Goal: Check status: Check status

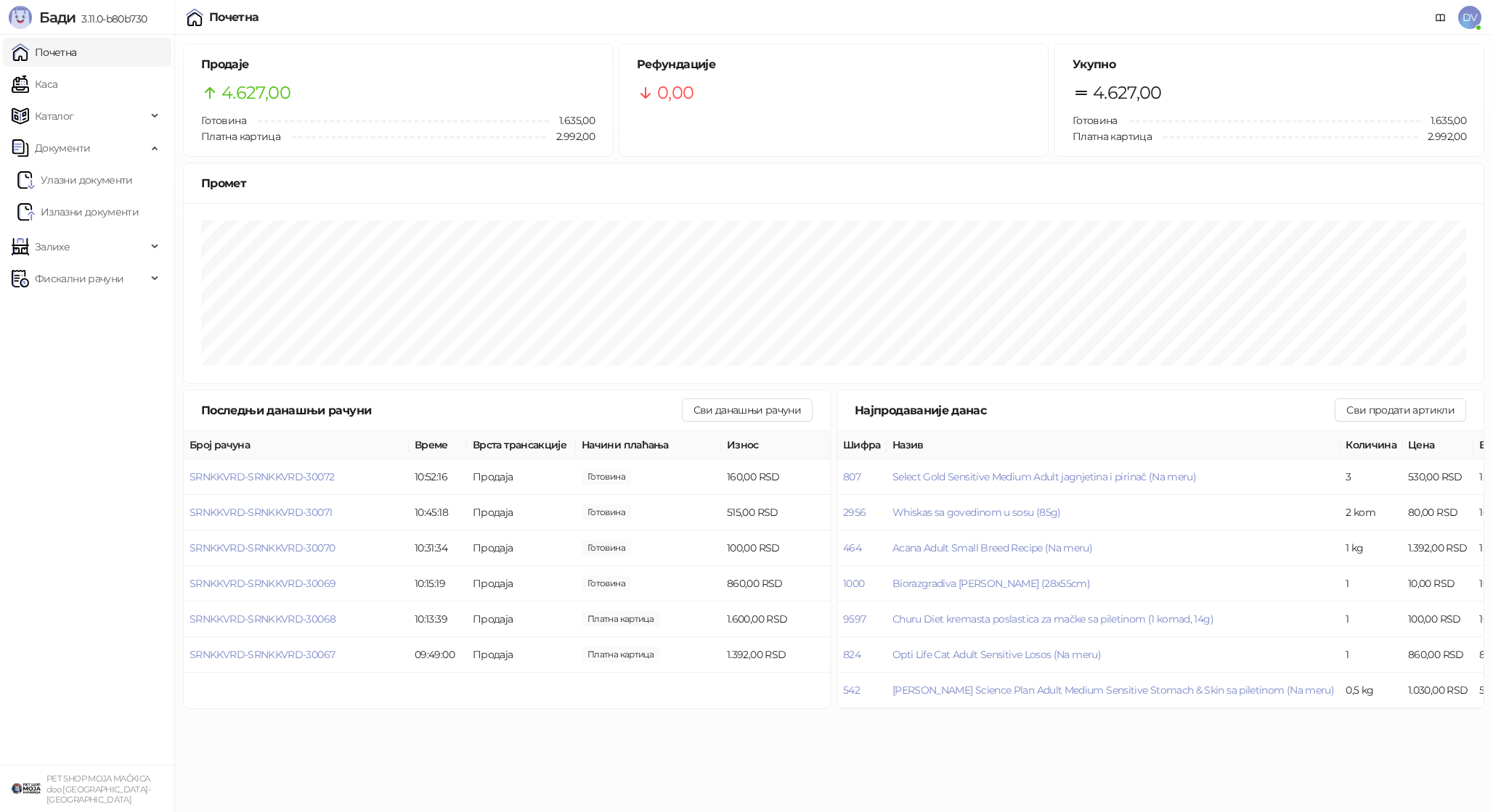
click at [97, 67] on ul "Почетна Каса Каталог Документи Улазни документи Излазни документи Залихе Фискал…" at bounding box center [87, 399] width 174 height 730
click at [58, 85] on link "Каса" at bounding box center [35, 84] width 46 height 29
click at [77, 49] on link "Почетна" at bounding box center [44, 52] width 66 height 29
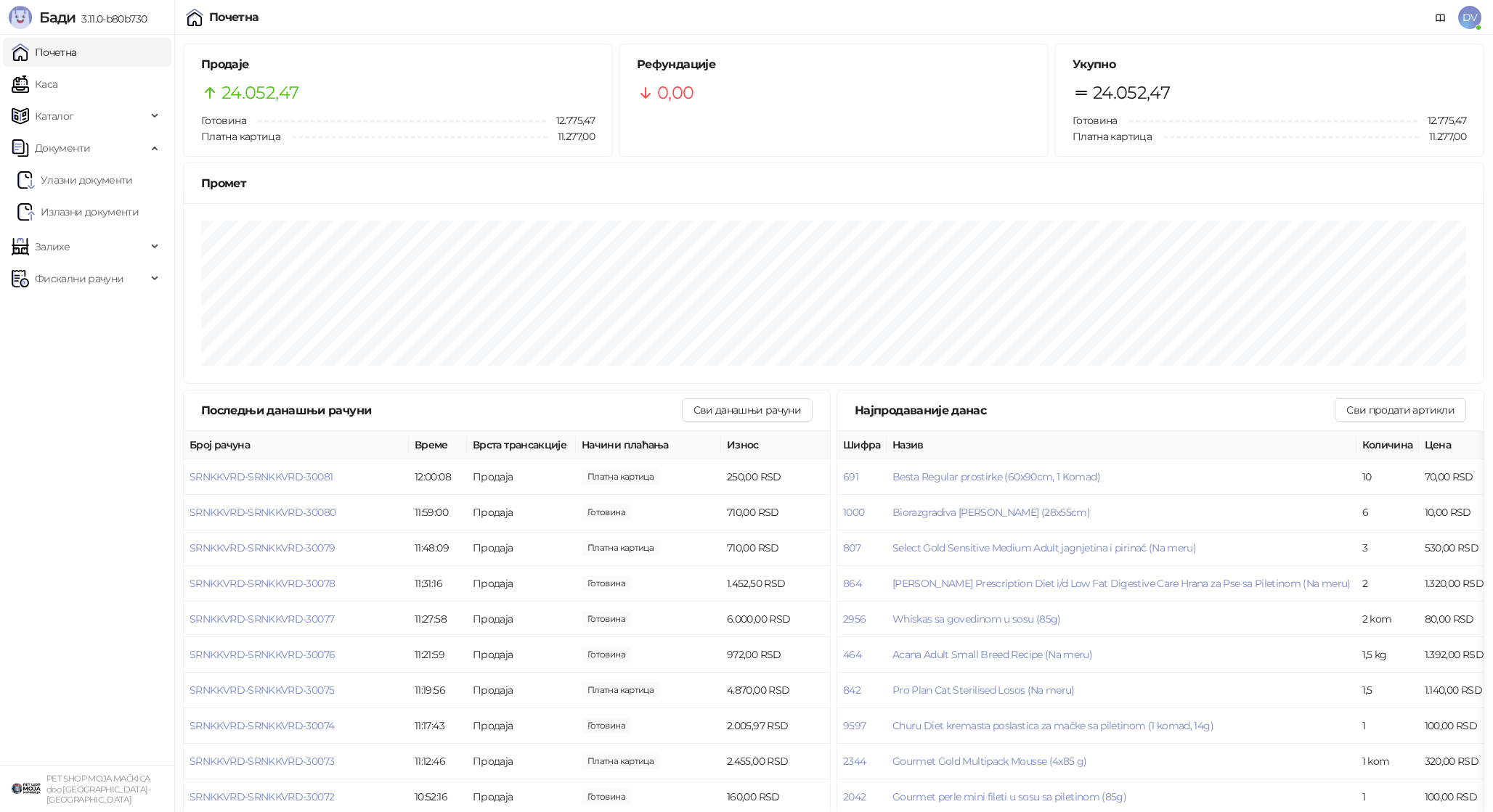
drag, startPoint x: 72, startPoint y: 74, endPoint x: 87, endPoint y: 49, distance: 29.2
click at [58, 74] on link "Каса" at bounding box center [35, 84] width 46 height 29
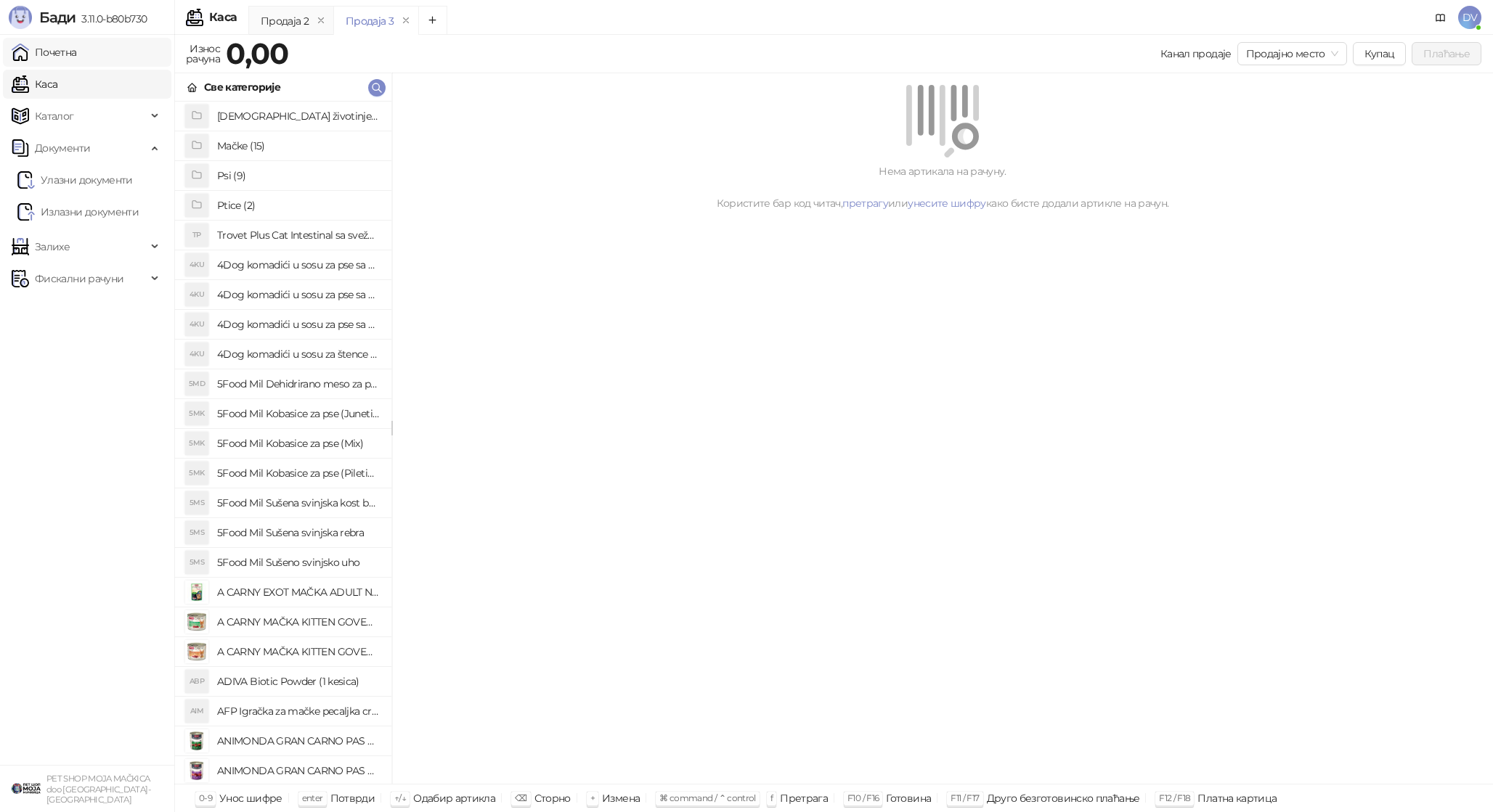
click at [77, 49] on link "Почетна" at bounding box center [44, 52] width 66 height 29
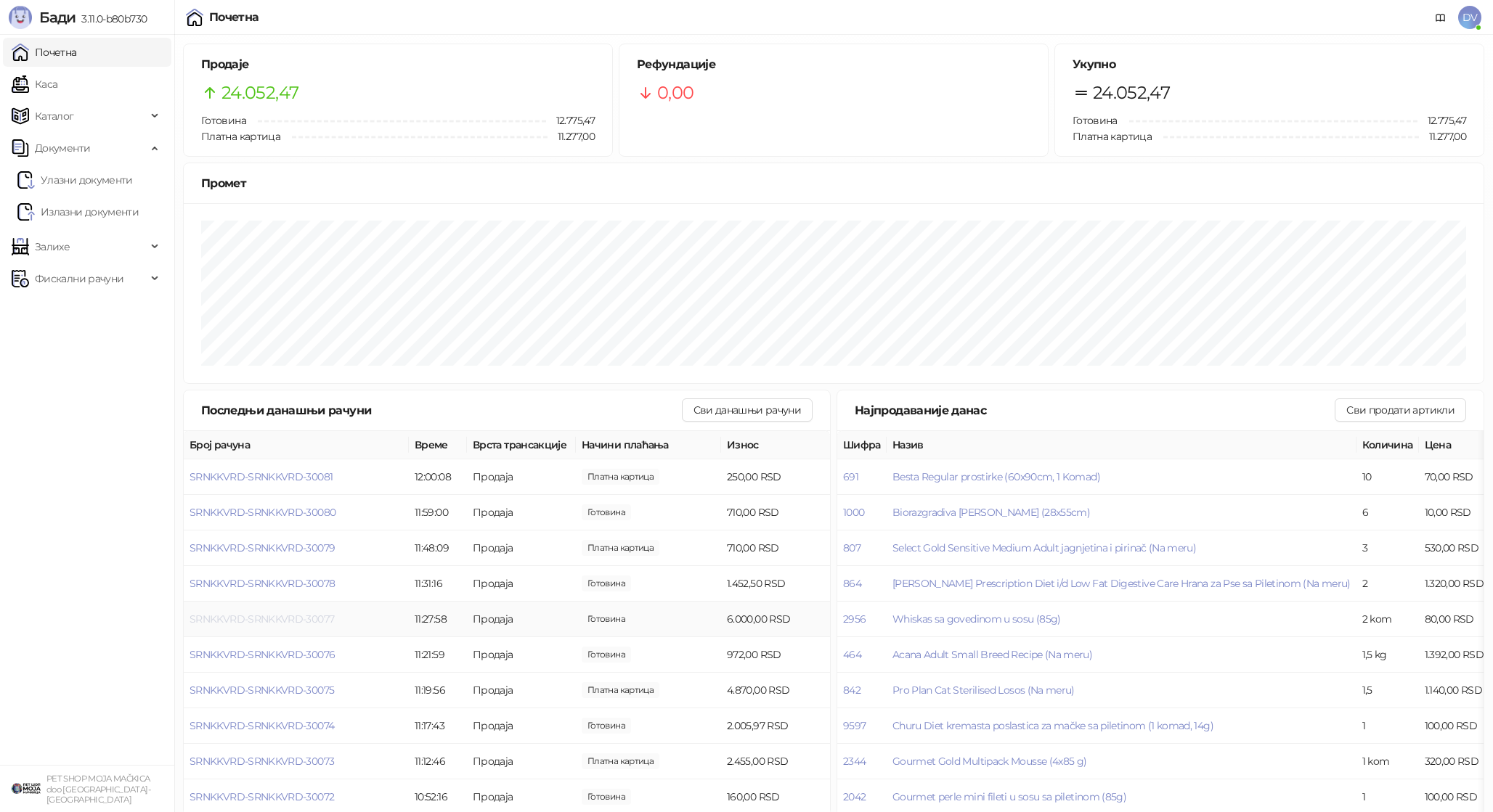
click at [310, 622] on span "SRNKKVRD-SRNKKVRD-30077" at bounding box center [262, 619] width 145 height 13
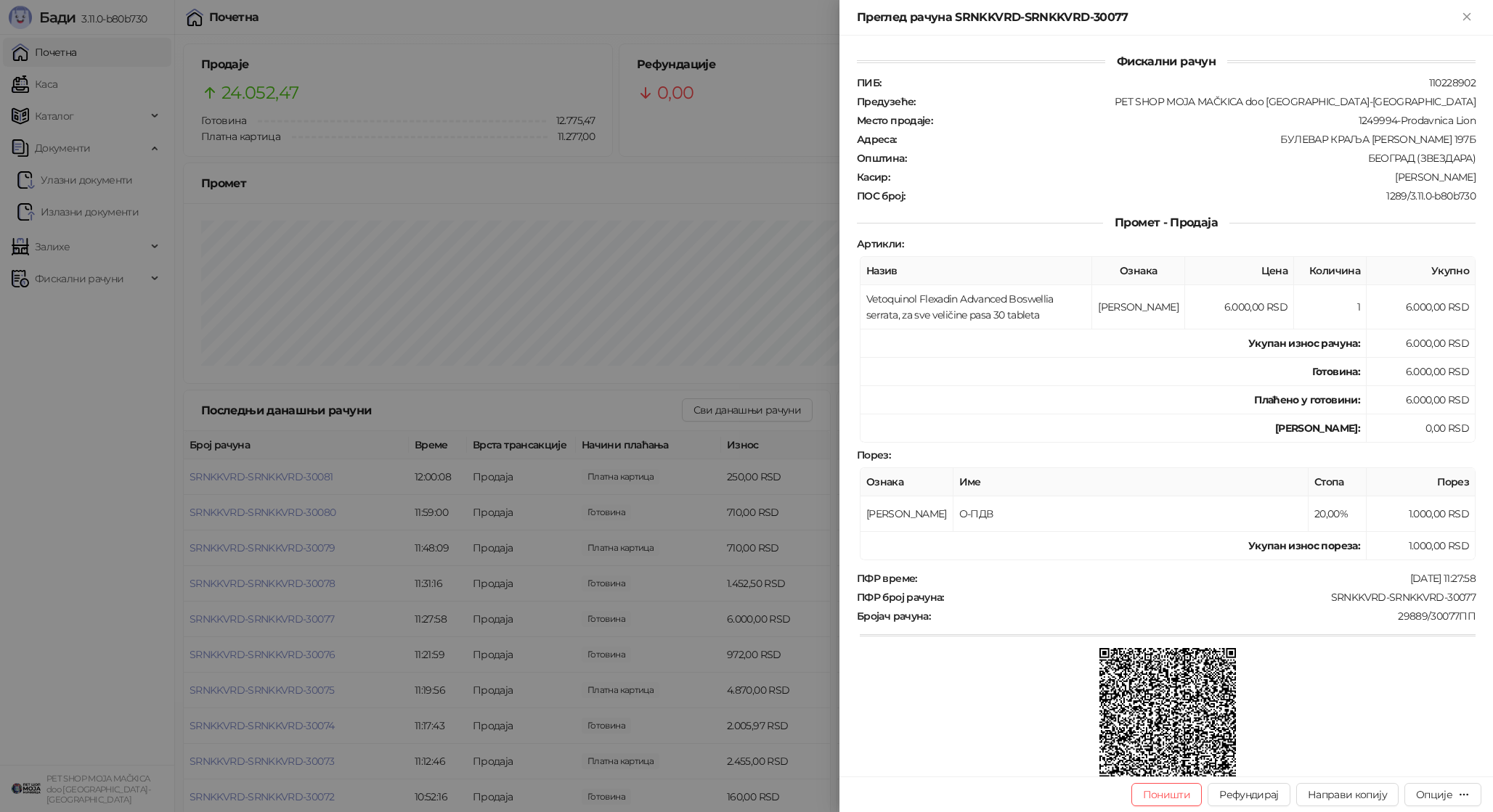
click at [312, 622] on div at bounding box center [746, 406] width 1493 height 812
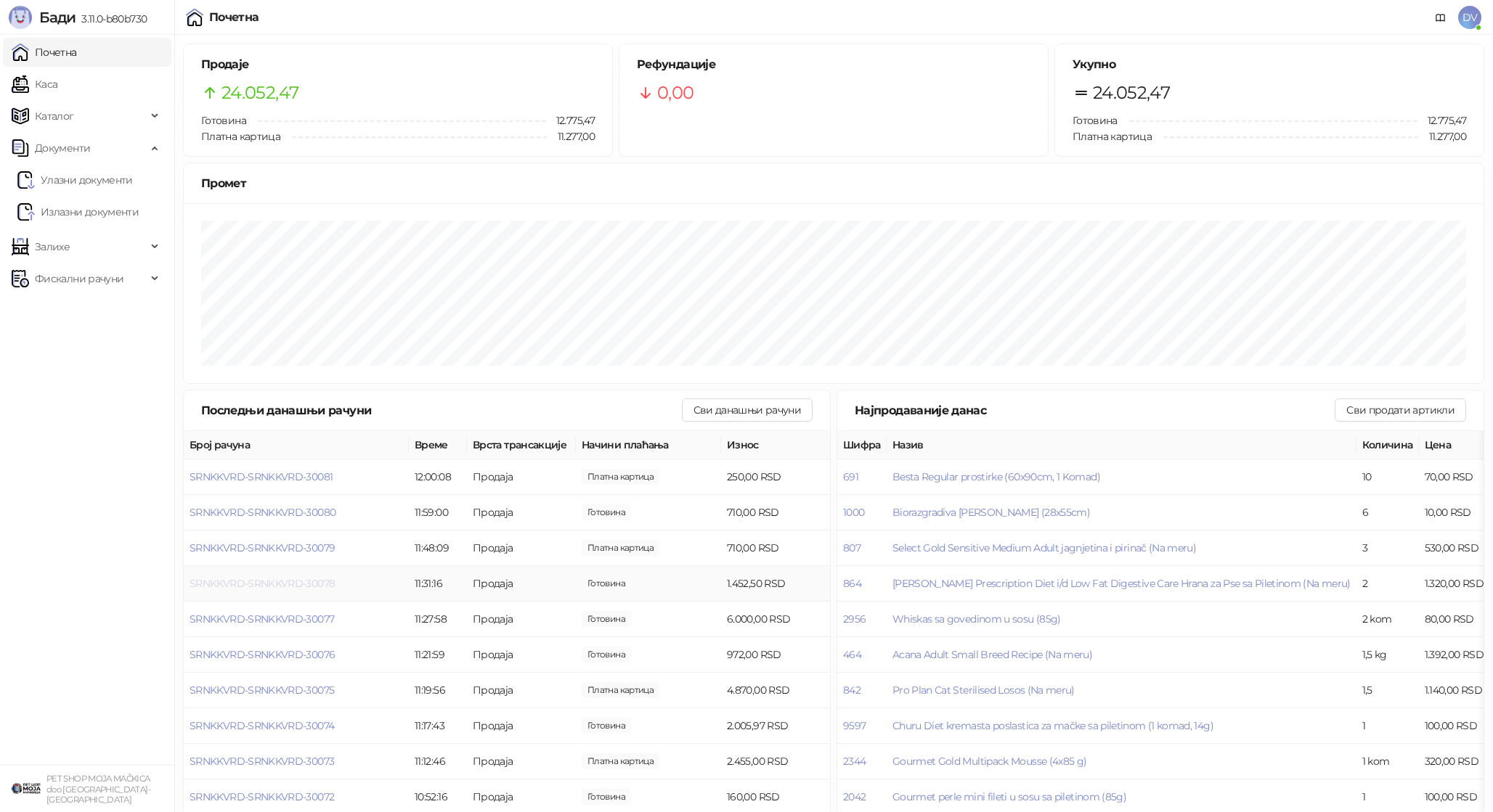
click at [314, 583] on span "SRNKKVRD-SRNKKVRD-30078" at bounding box center [262, 584] width 145 height 13
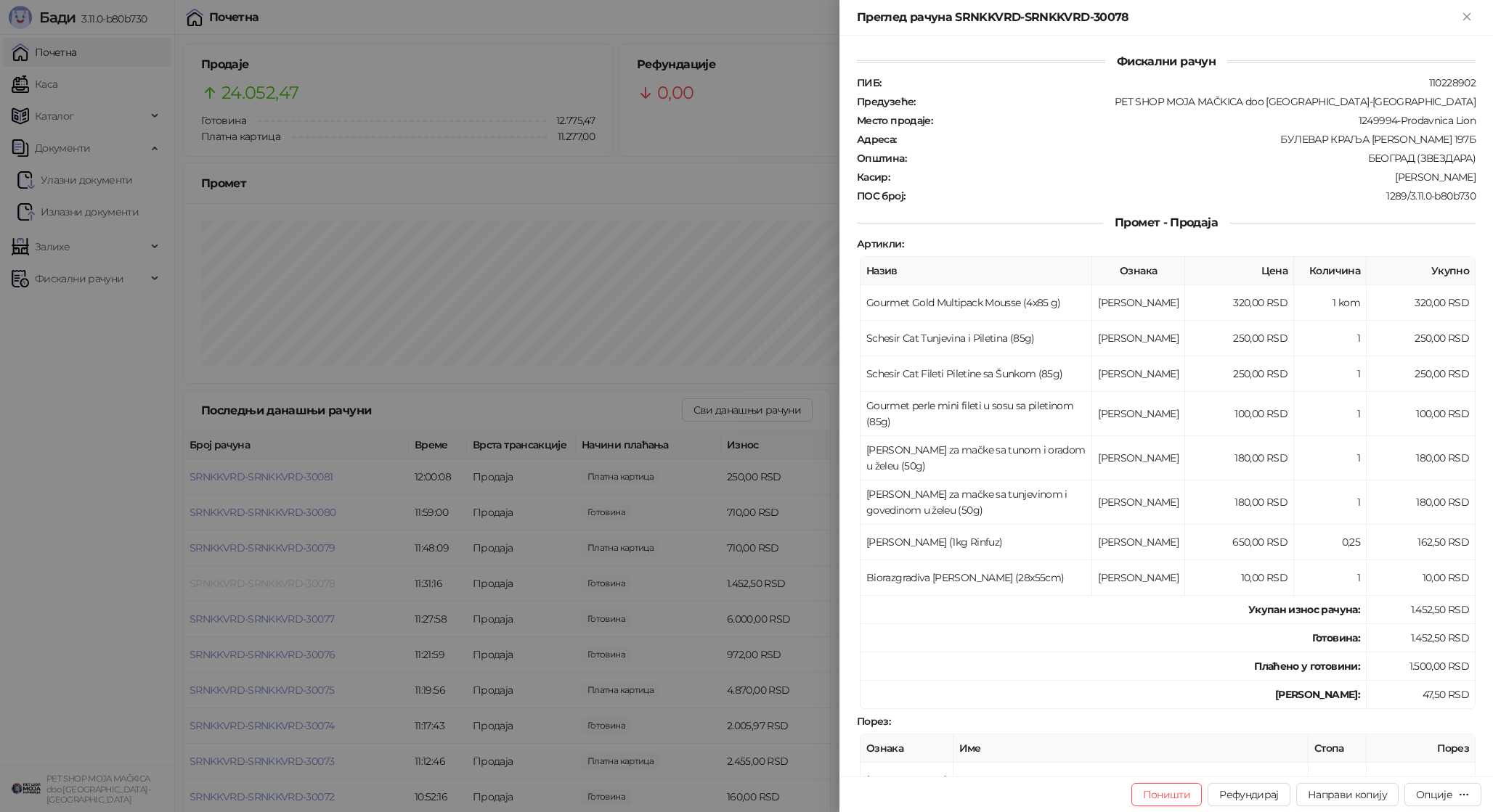
click at [314, 583] on div at bounding box center [746, 406] width 1493 height 812
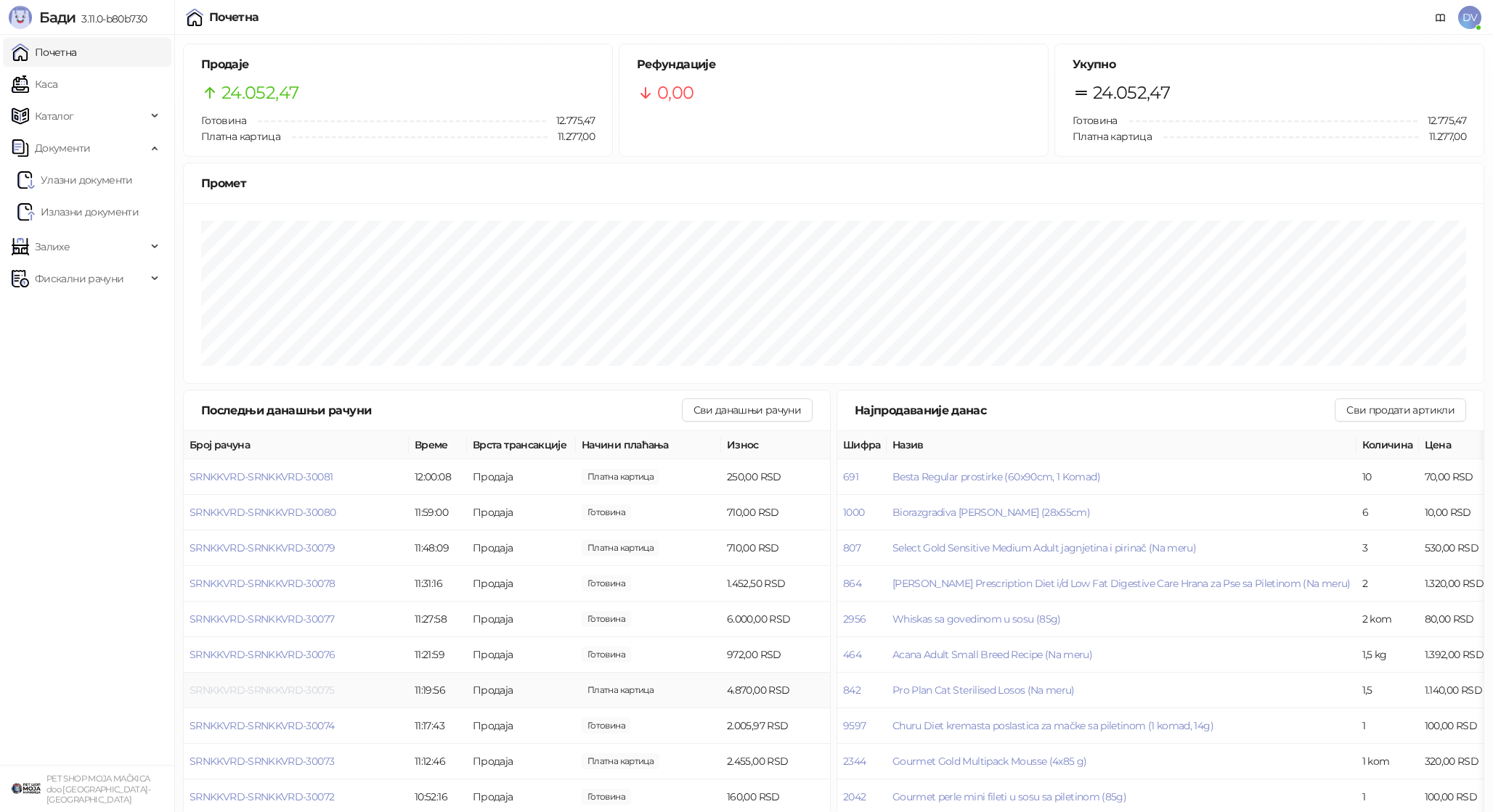
click at [297, 686] on span "SRNKKVRD-SRNKKVRD-30075" at bounding box center [262, 690] width 145 height 13
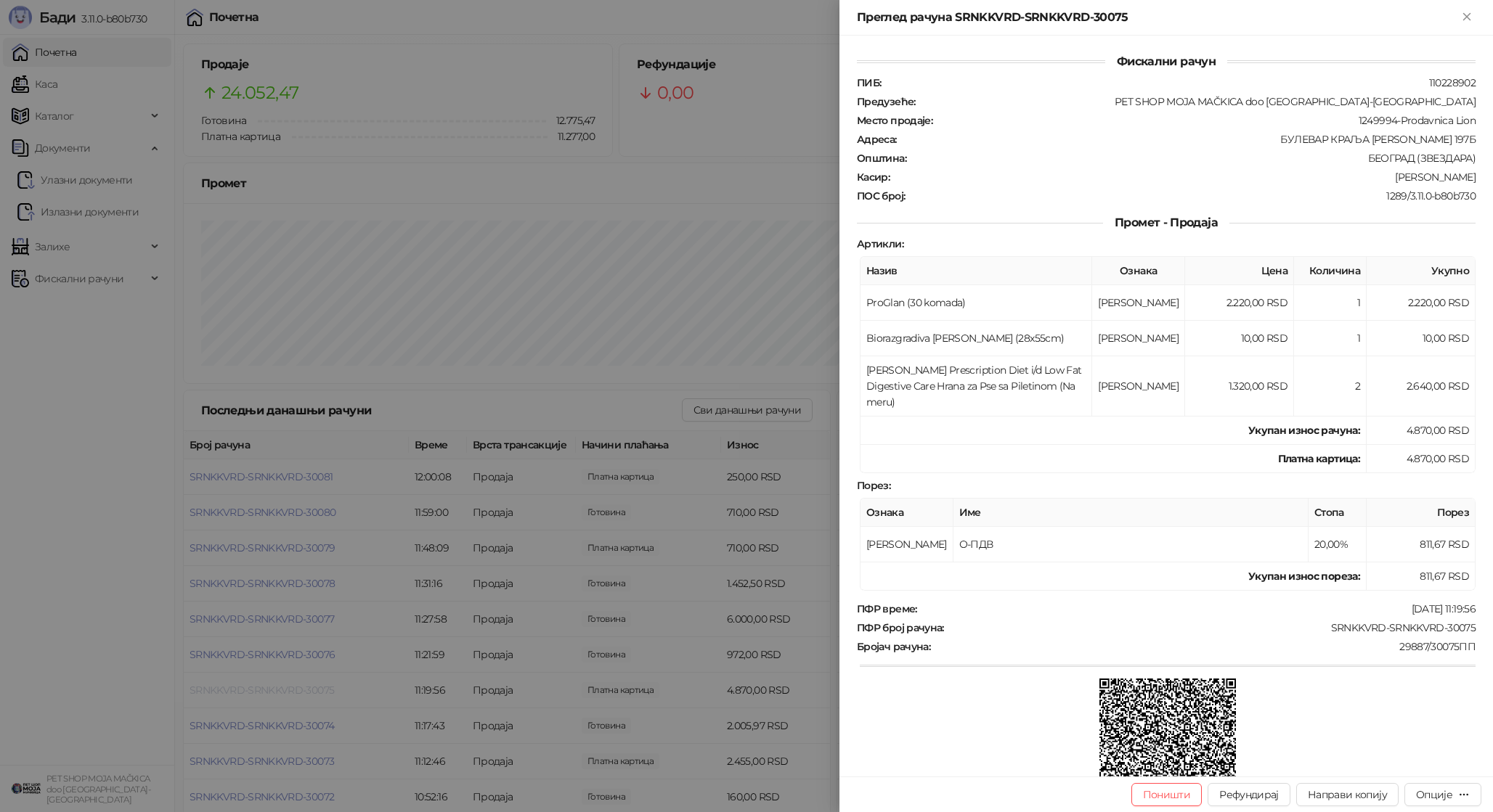
click at [297, 686] on div at bounding box center [746, 406] width 1493 height 812
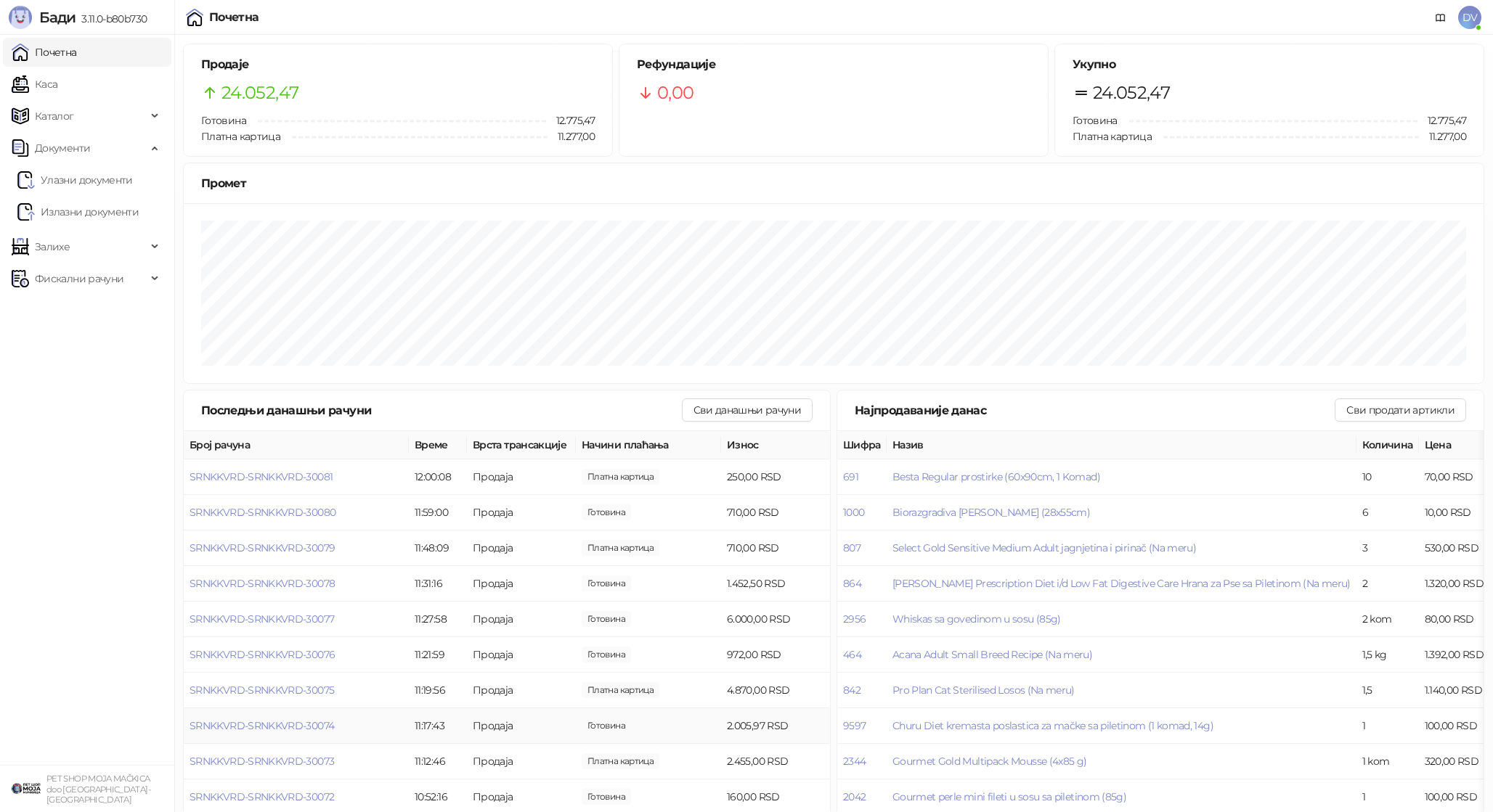
click at [276, 718] on td "SRNKKVRD-SRNKKVRD-30074" at bounding box center [296, 726] width 225 height 35
click at [274, 724] on span "SRNKKVRD-SRNKKVRD-30074" at bounding box center [262, 726] width 145 height 13
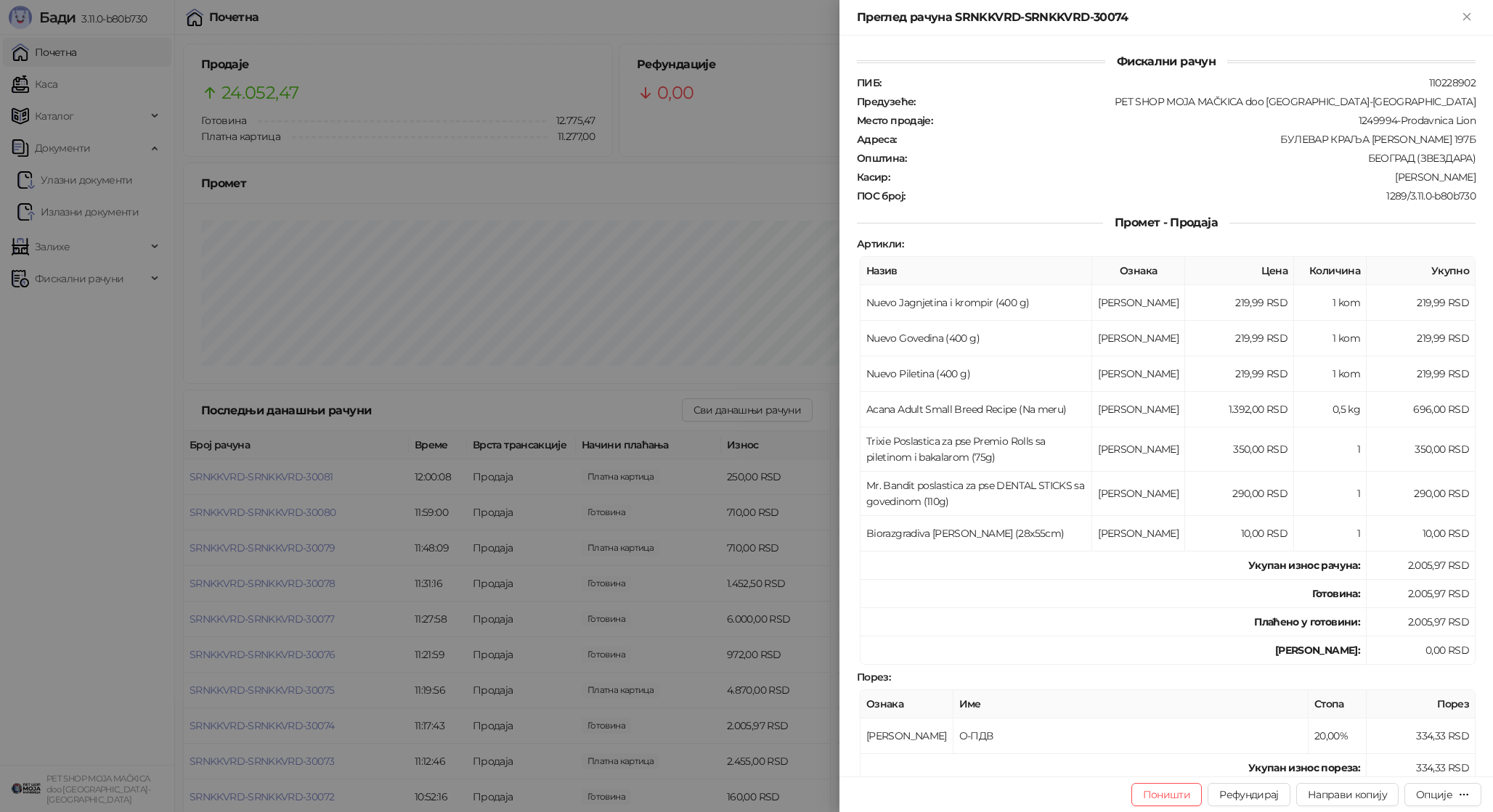
click at [279, 728] on div at bounding box center [746, 406] width 1493 height 812
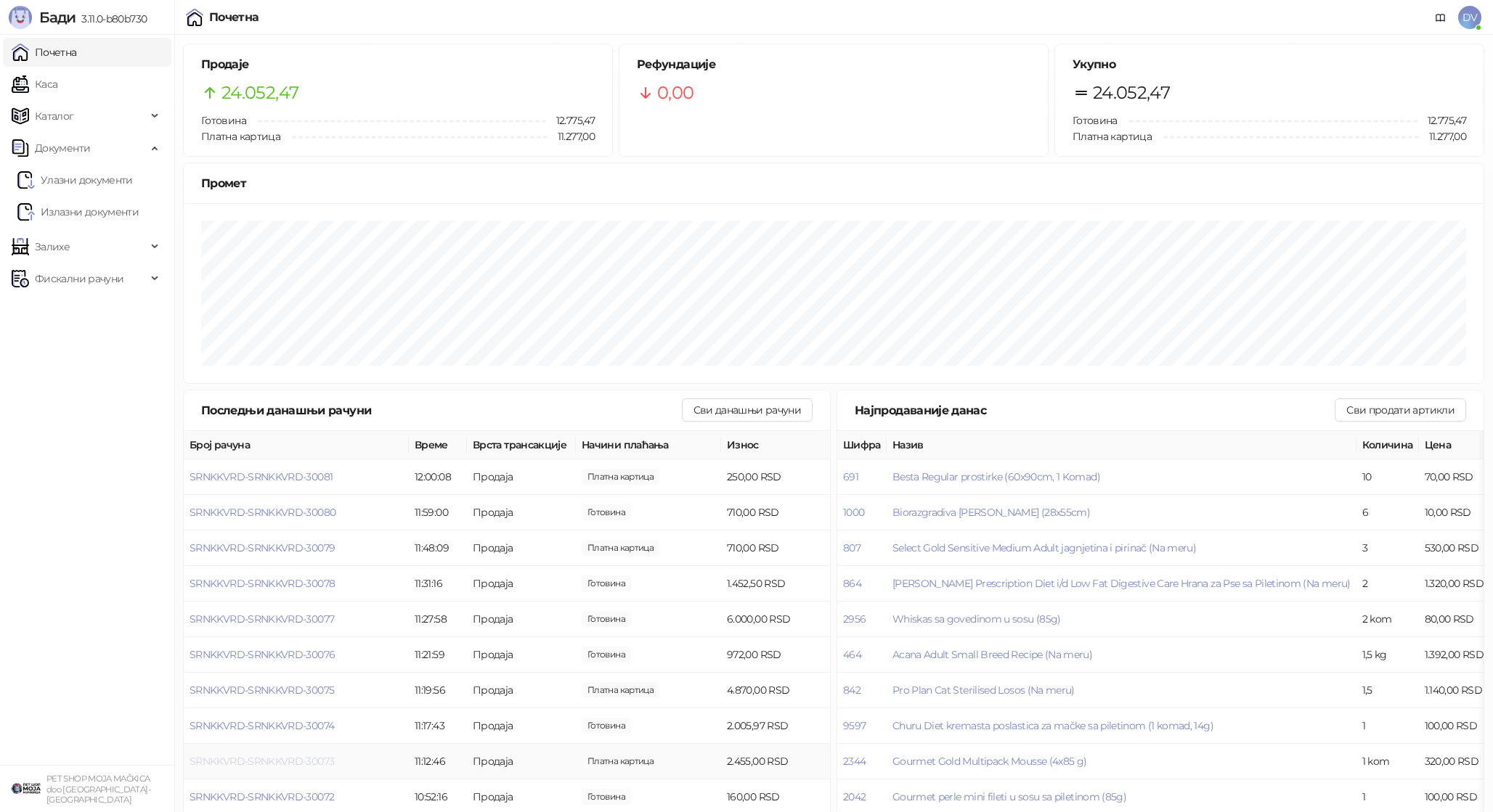
click at [239, 760] on span "SRNKKVRD-SRNKKVRD-30073" at bounding box center [262, 761] width 145 height 13
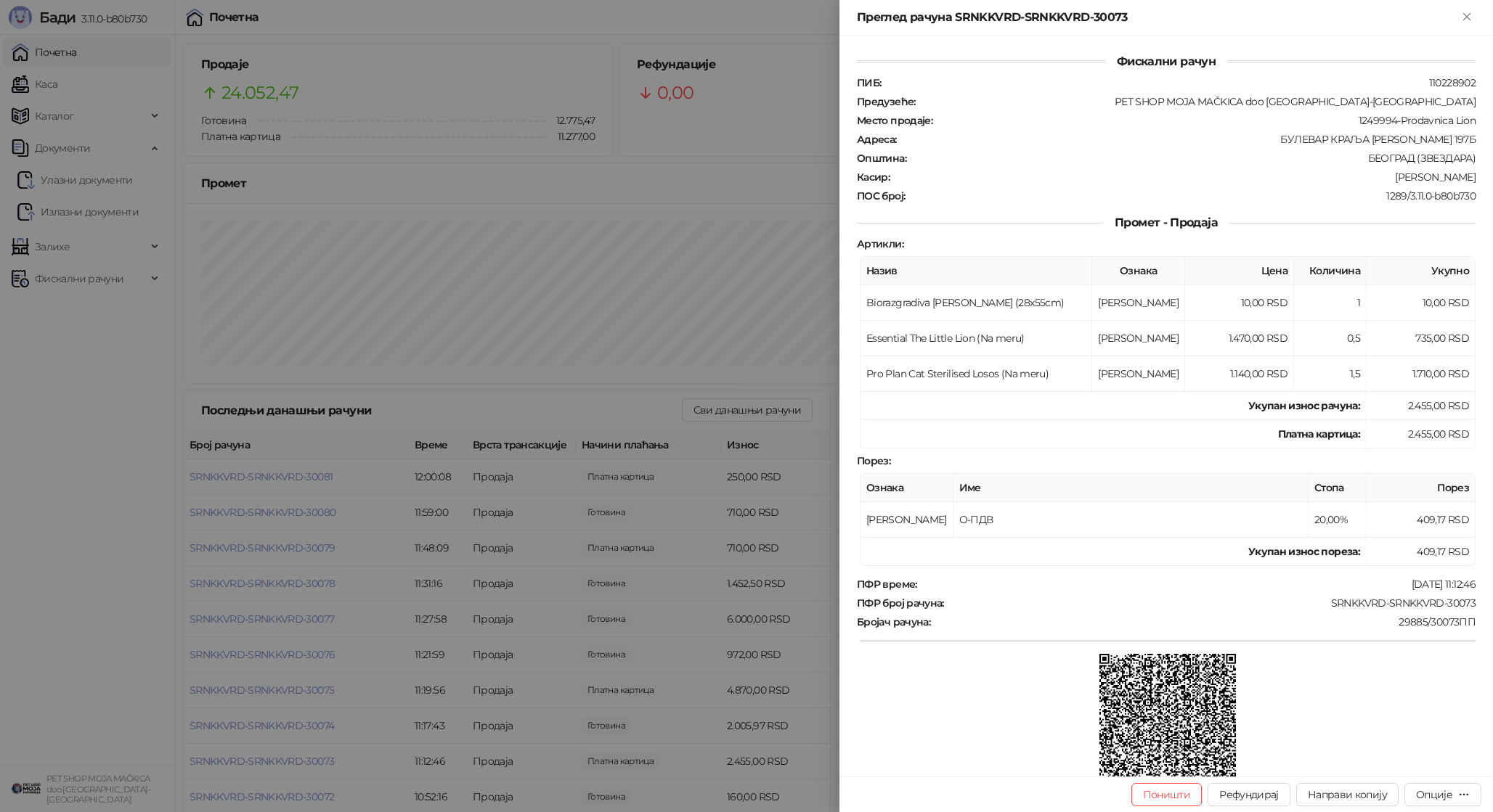
click at [242, 764] on div at bounding box center [746, 406] width 1493 height 812
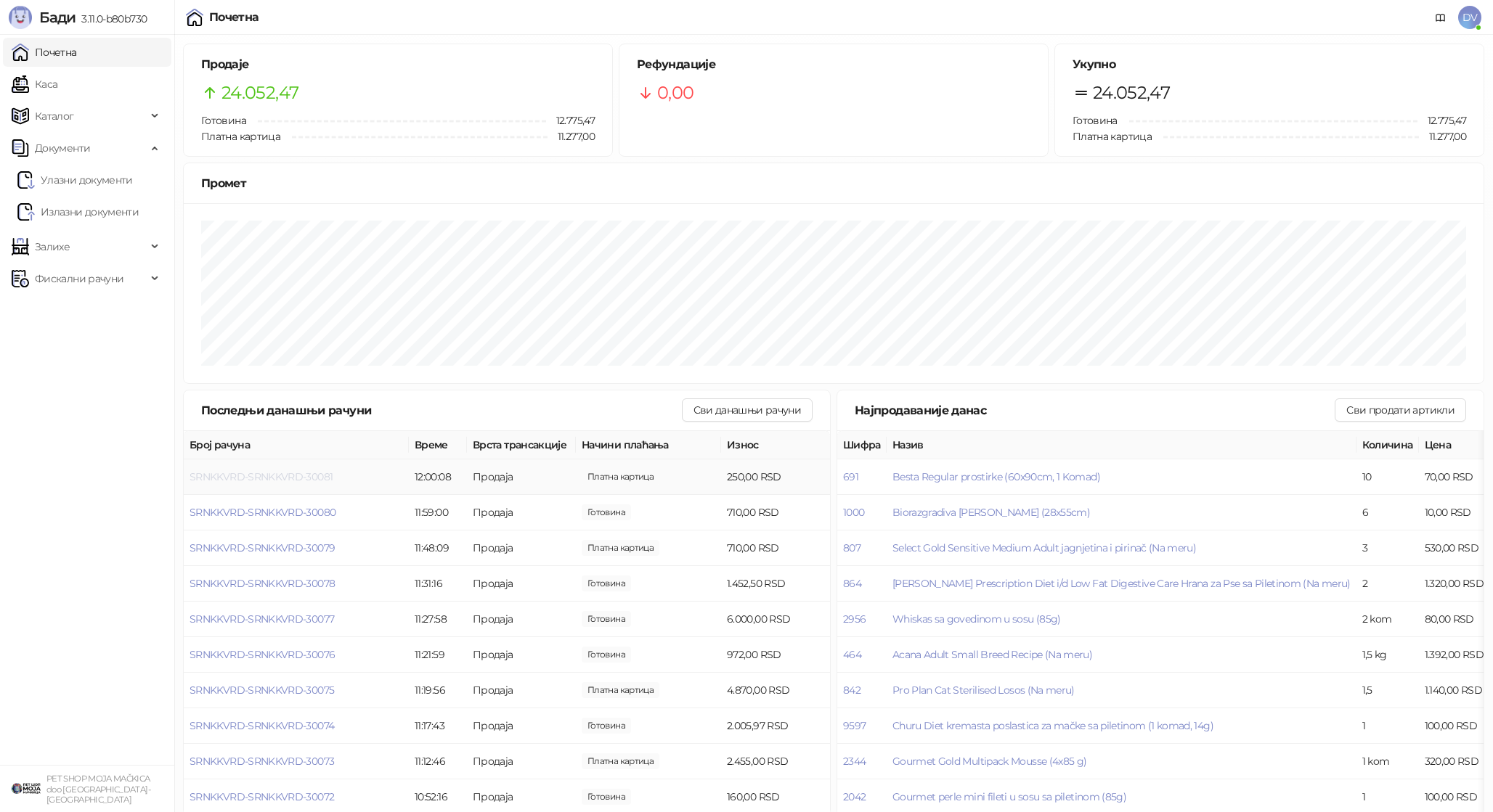
click at [269, 477] on span "SRNKKVRD-SRNKKVRD-30081" at bounding box center [261, 477] width 143 height 13
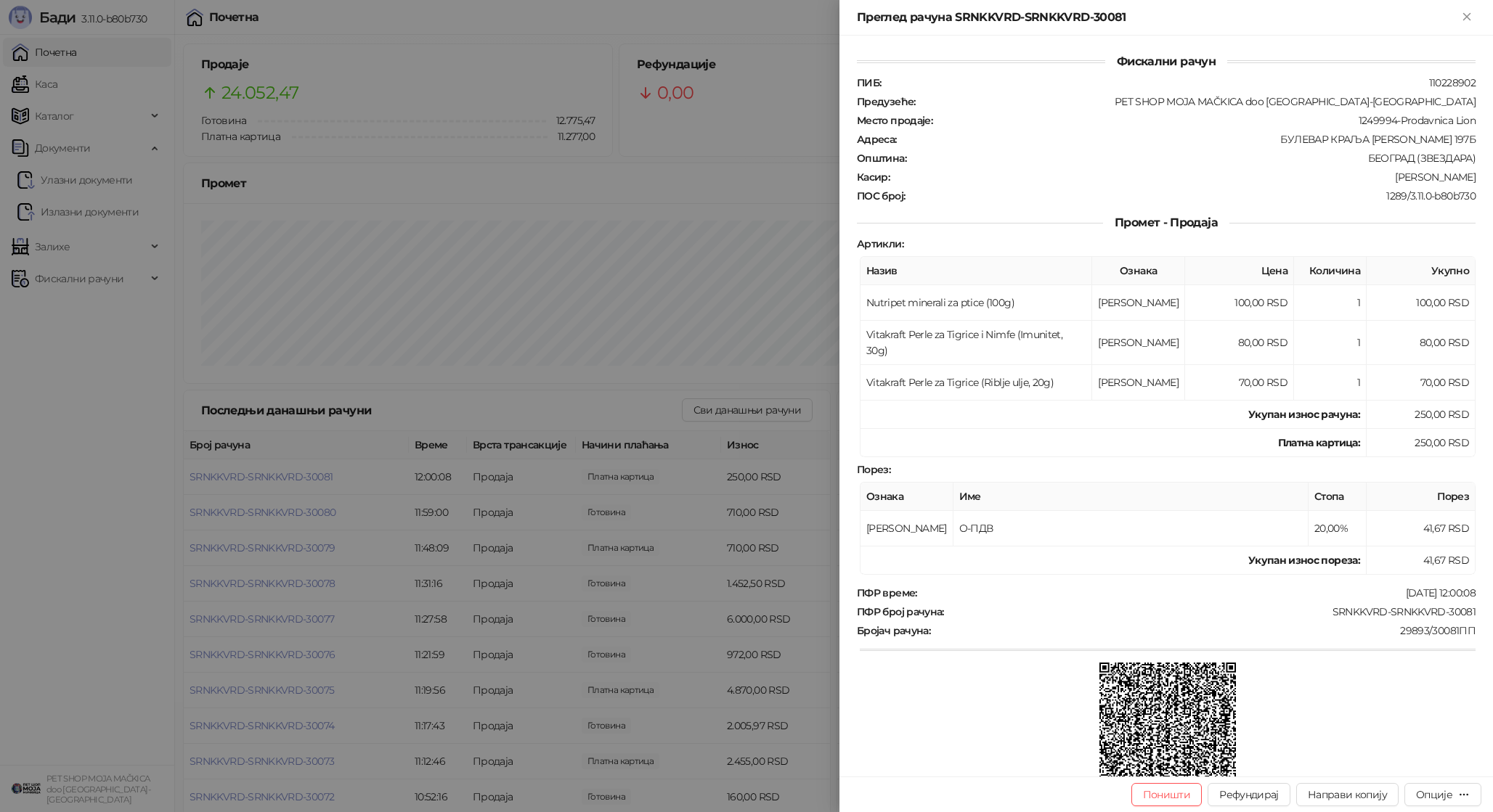
click at [269, 477] on div at bounding box center [746, 406] width 1493 height 812
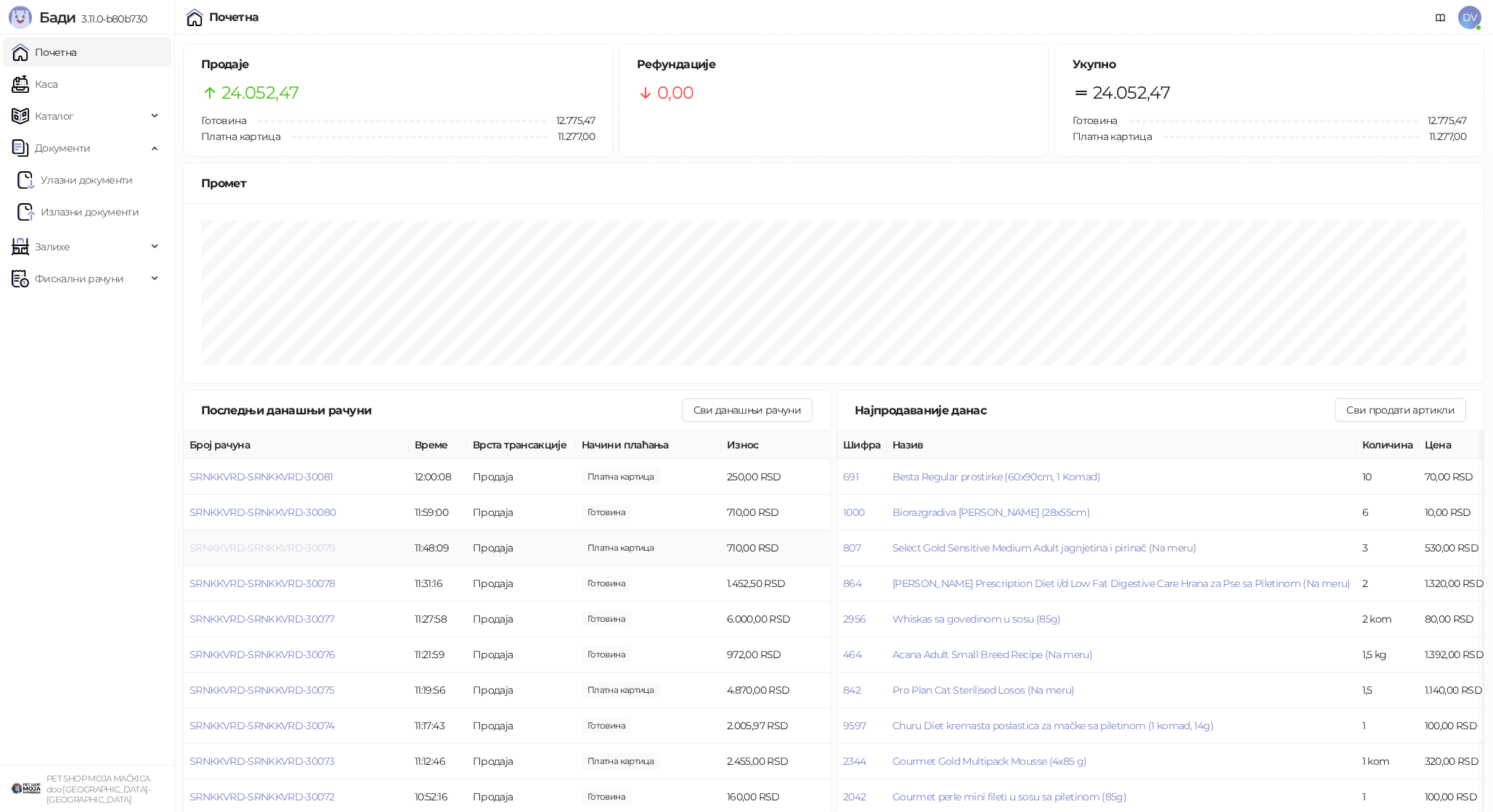
click at [270, 550] on span "SRNKKVRD-SRNKKVRD-30079" at bounding box center [262, 548] width 145 height 13
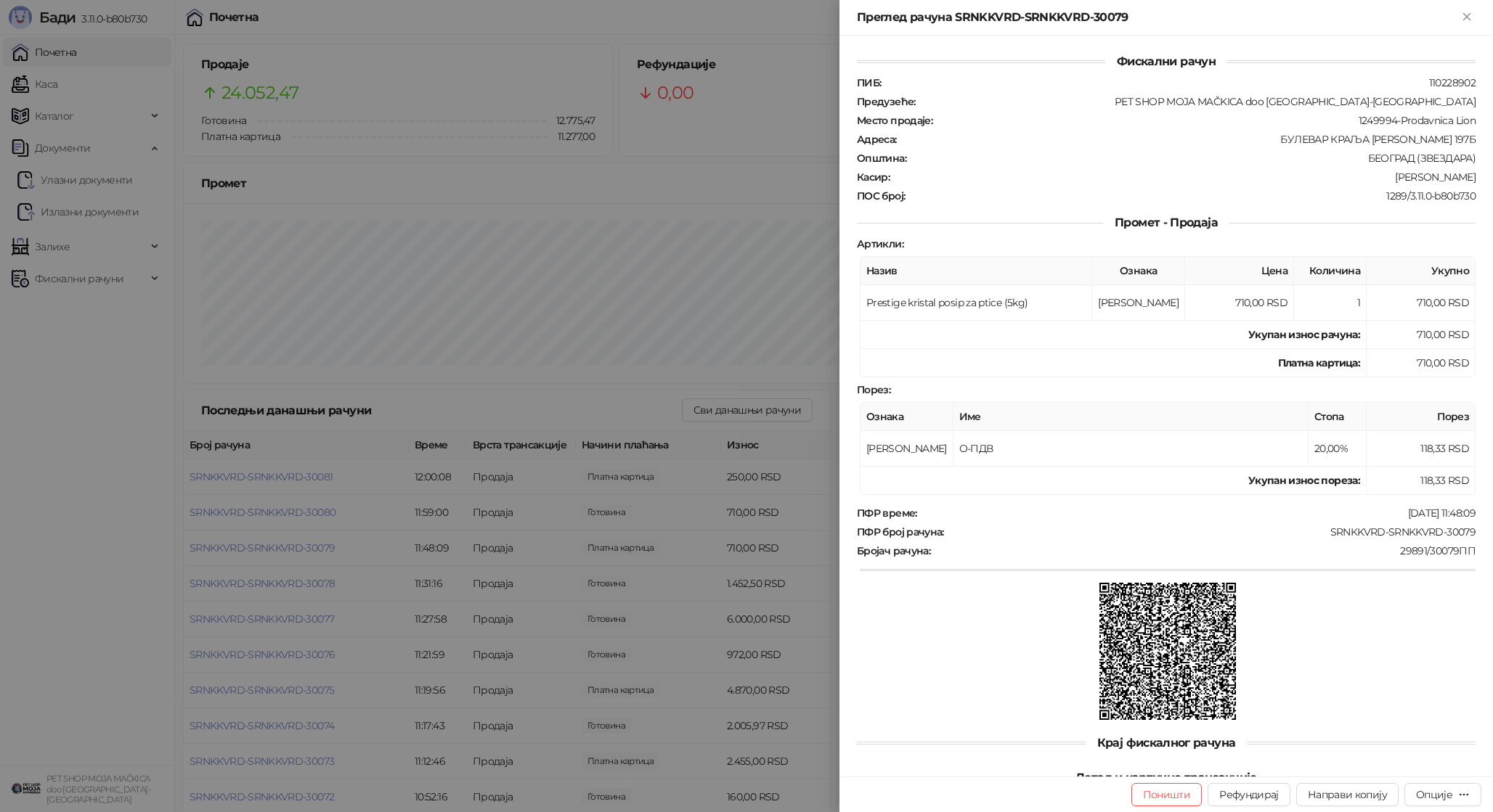
click at [271, 550] on div at bounding box center [746, 406] width 1493 height 812
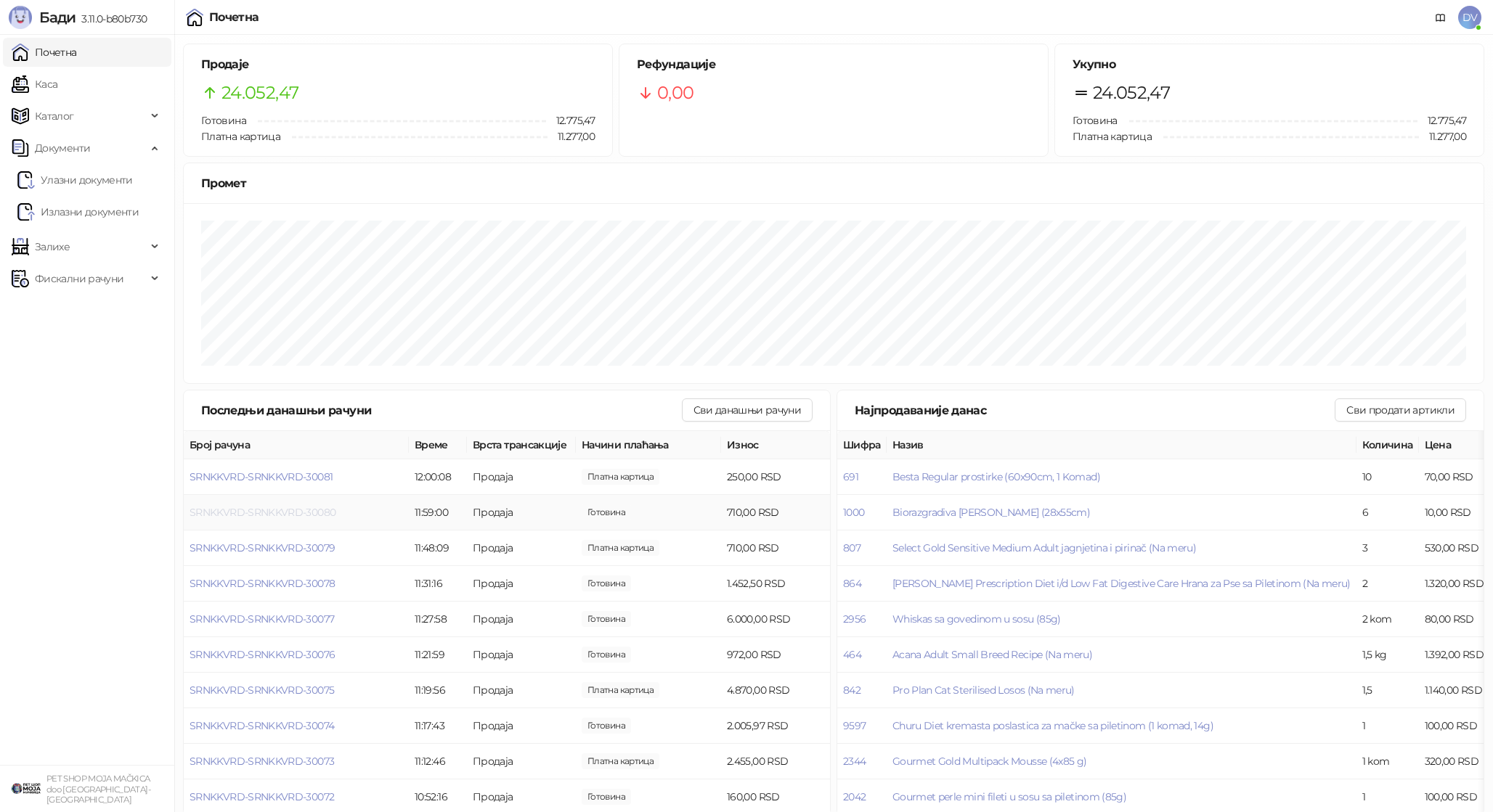
click at [285, 511] on span "SRNKKVRD-SRNKKVRD-30080" at bounding box center [262, 512] width 146 height 13
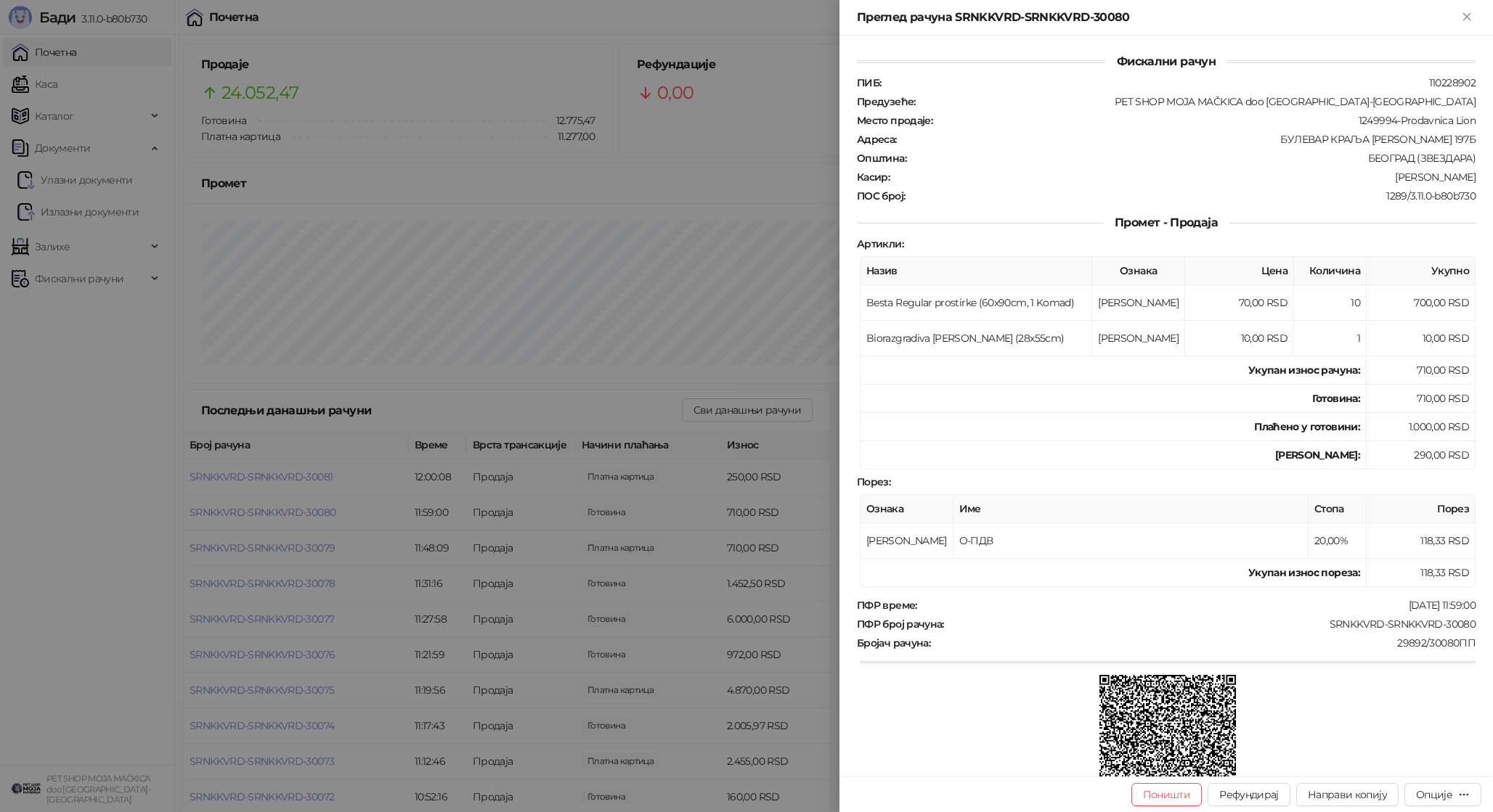
click at [285, 511] on div at bounding box center [746, 406] width 1493 height 812
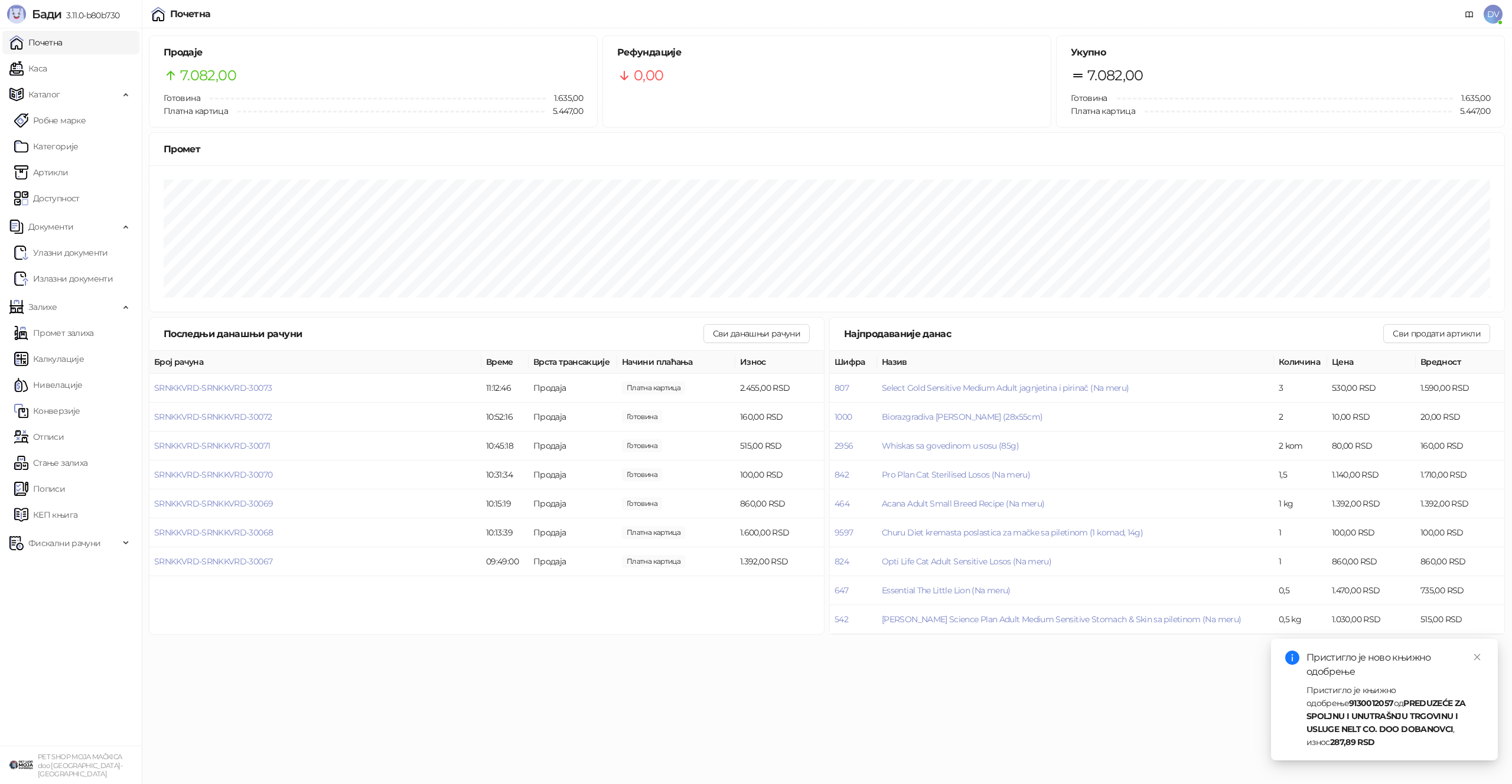
drag, startPoint x: 41, startPoint y: 59, endPoint x: 52, endPoint y: 38, distance: 23.7
click at [41, 59] on link "Каса" at bounding box center [28, 68] width 37 height 23
click at [52, 38] on link "Почетна" at bounding box center [36, 42] width 53 height 23
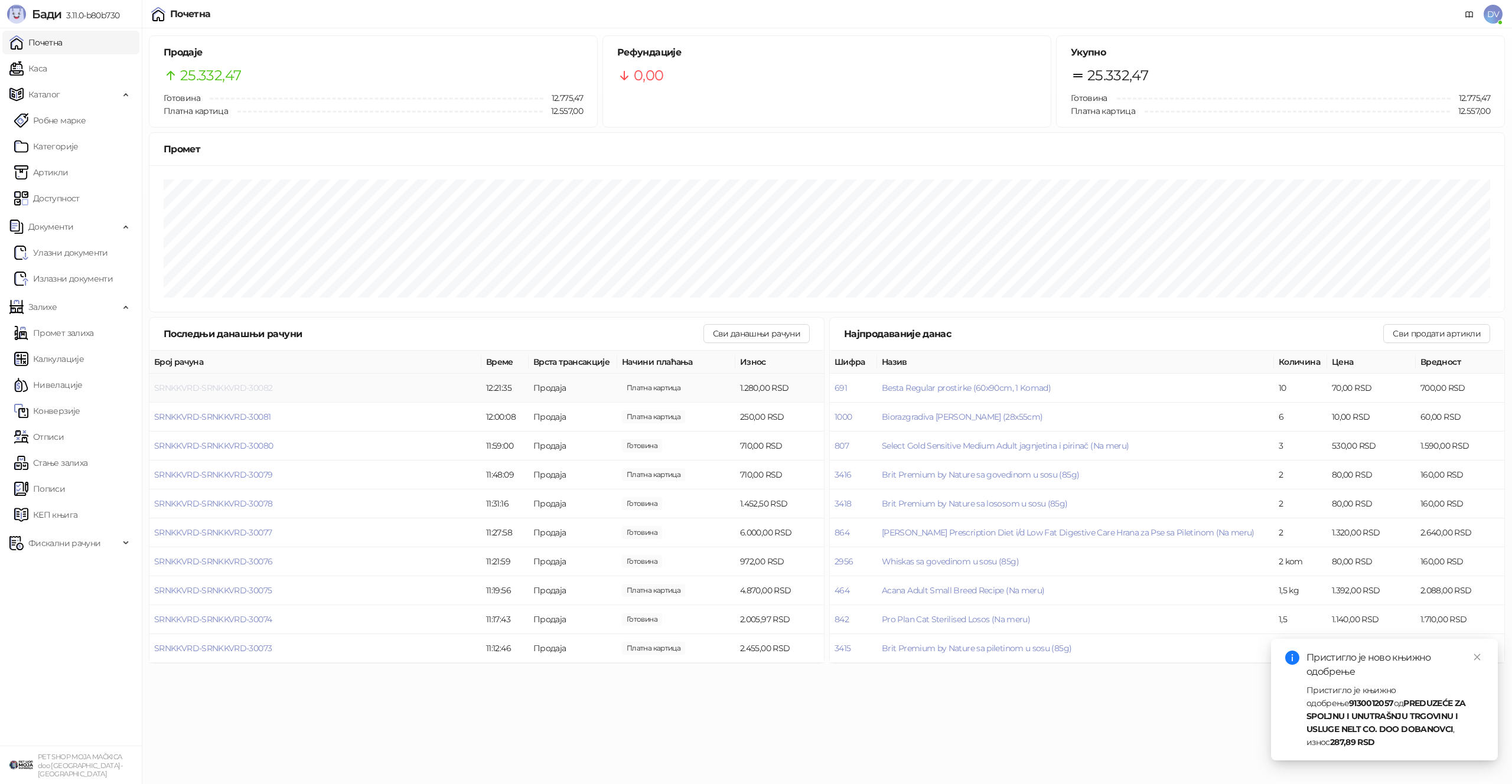
click at [220, 384] on span "SRNKKVRD-SRNKKVRD-30082" at bounding box center [213, 388] width 118 height 11
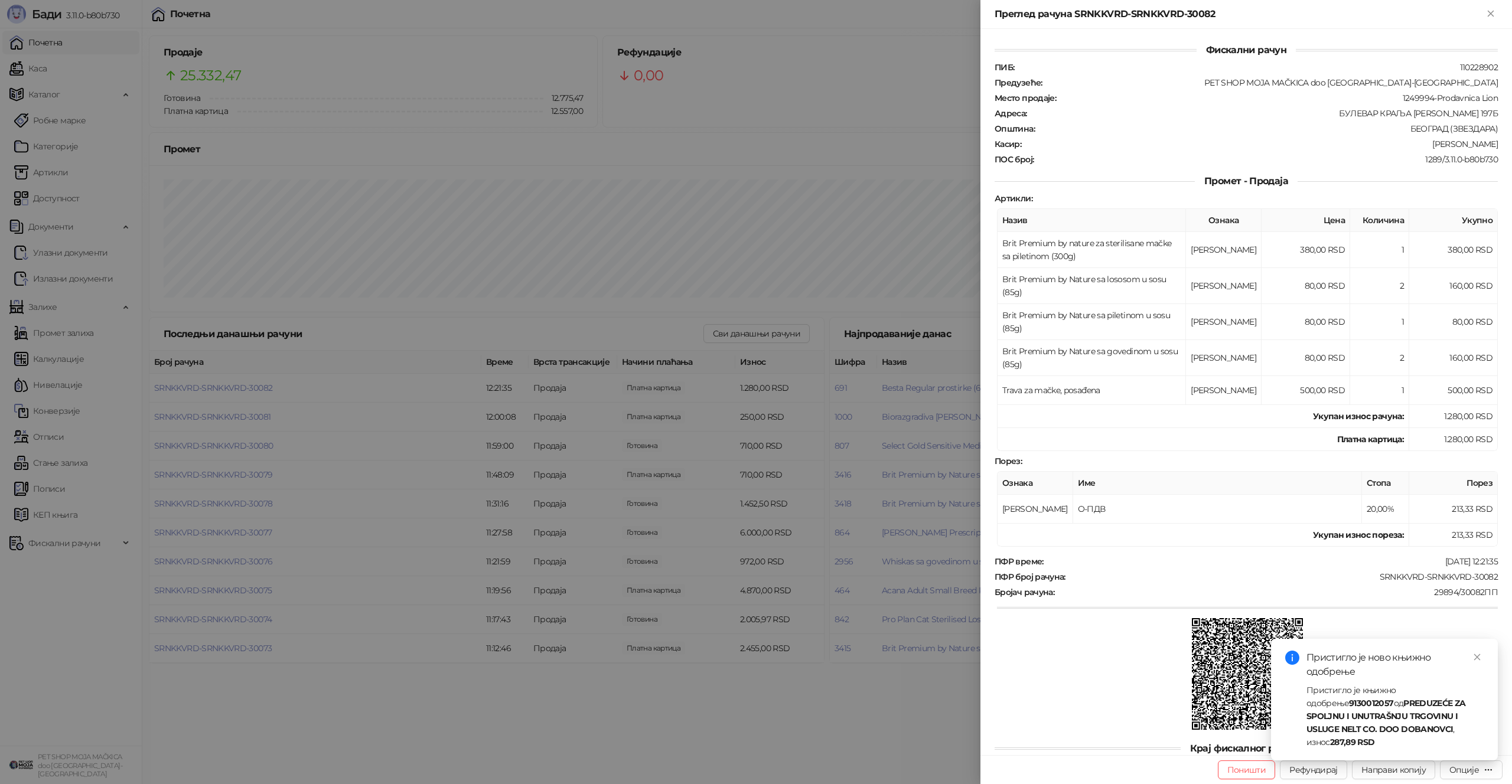
click at [286, 430] on div at bounding box center [756, 392] width 1512 height 784
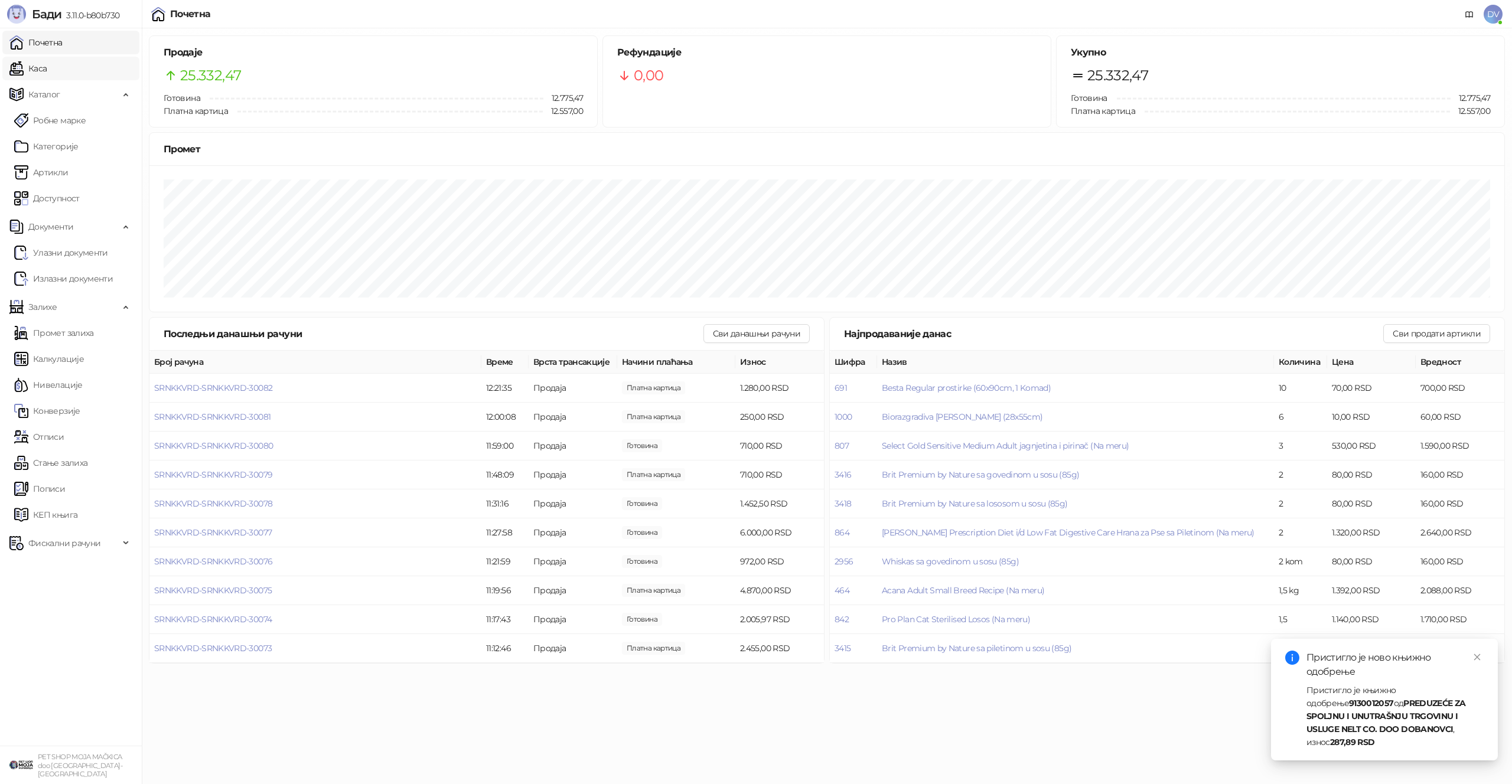
click at [39, 61] on link "Каса" at bounding box center [28, 68] width 37 height 23
click at [52, 47] on link "Почетна" at bounding box center [36, 42] width 53 height 23
click at [258, 391] on span "SRNKKVRD-SRNKKVRD-30084" at bounding box center [214, 388] width 119 height 11
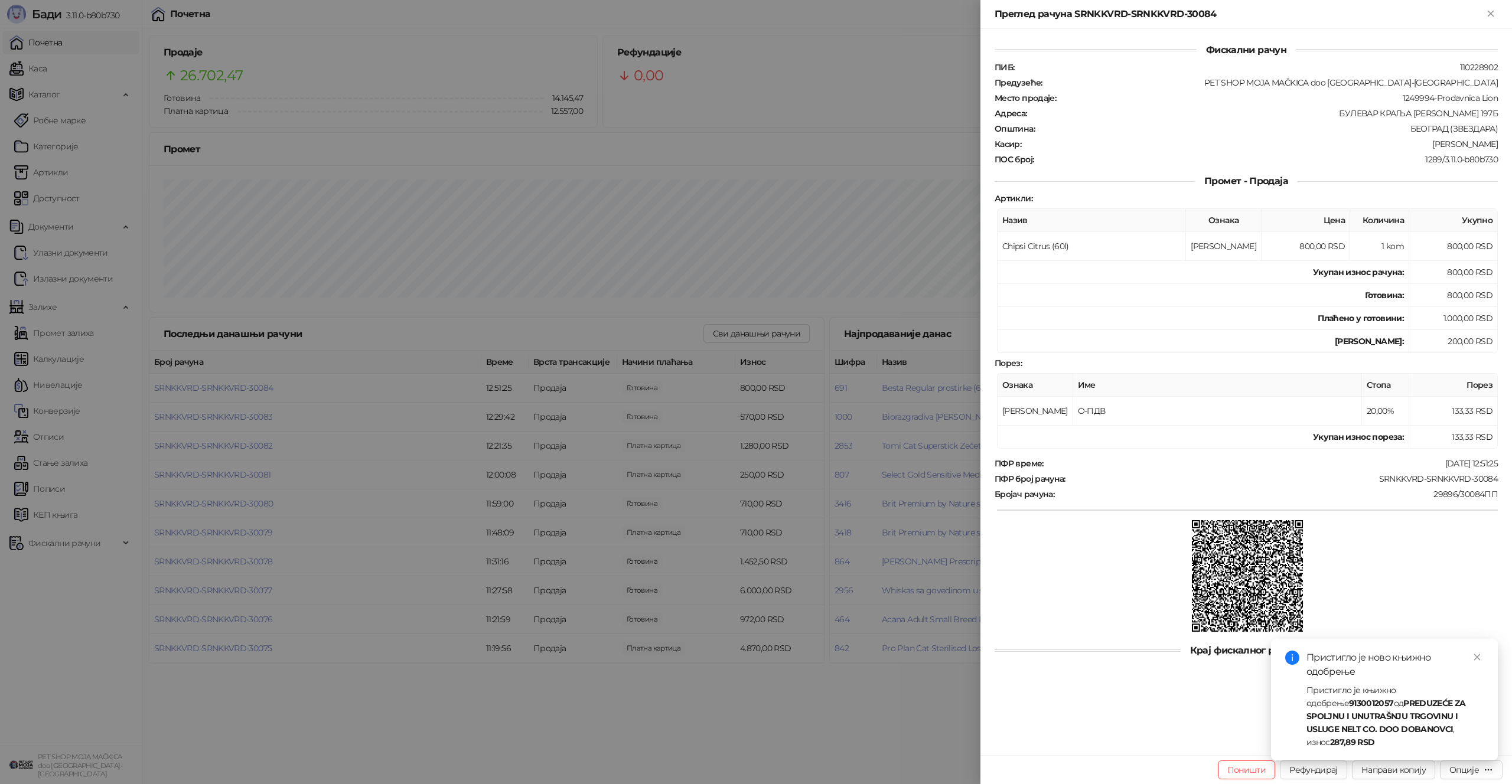
click at [329, 334] on div at bounding box center [756, 392] width 1512 height 784
